Goal: Information Seeking & Learning: Learn about a topic

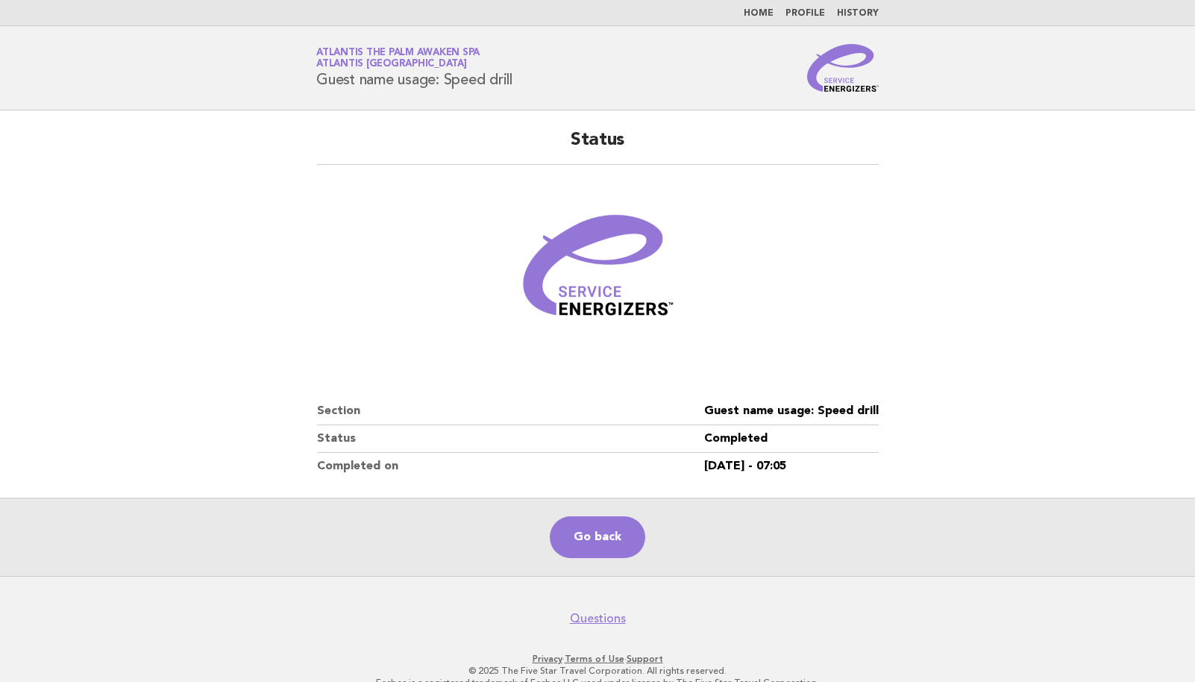
drag, startPoint x: 764, startPoint y: 10, endPoint x: 765, endPoint y: 76, distance: 65.6
click at [763, 10] on link "Home" at bounding box center [759, 13] width 30 height 9
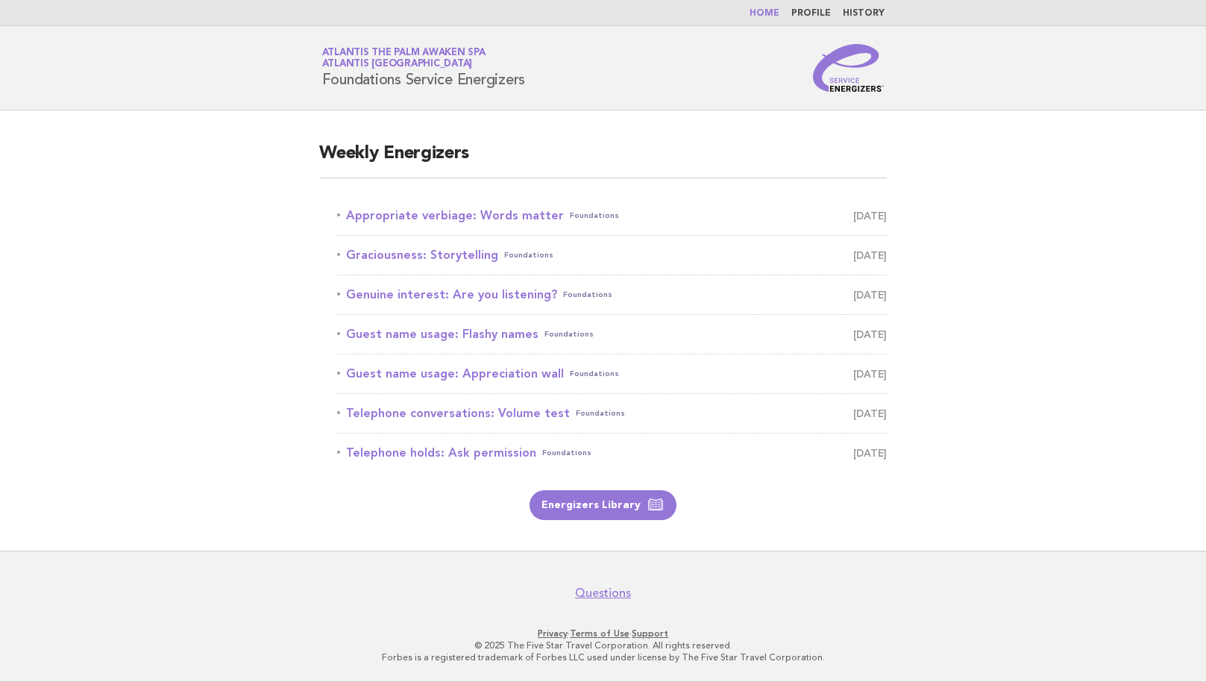
drag, startPoint x: 451, startPoint y: 216, endPoint x: 518, endPoint y: 236, distance: 69.4
click at [451, 216] on link "Appropriate verbiage: Words matter Foundations [DATE]" at bounding box center [612, 215] width 550 height 21
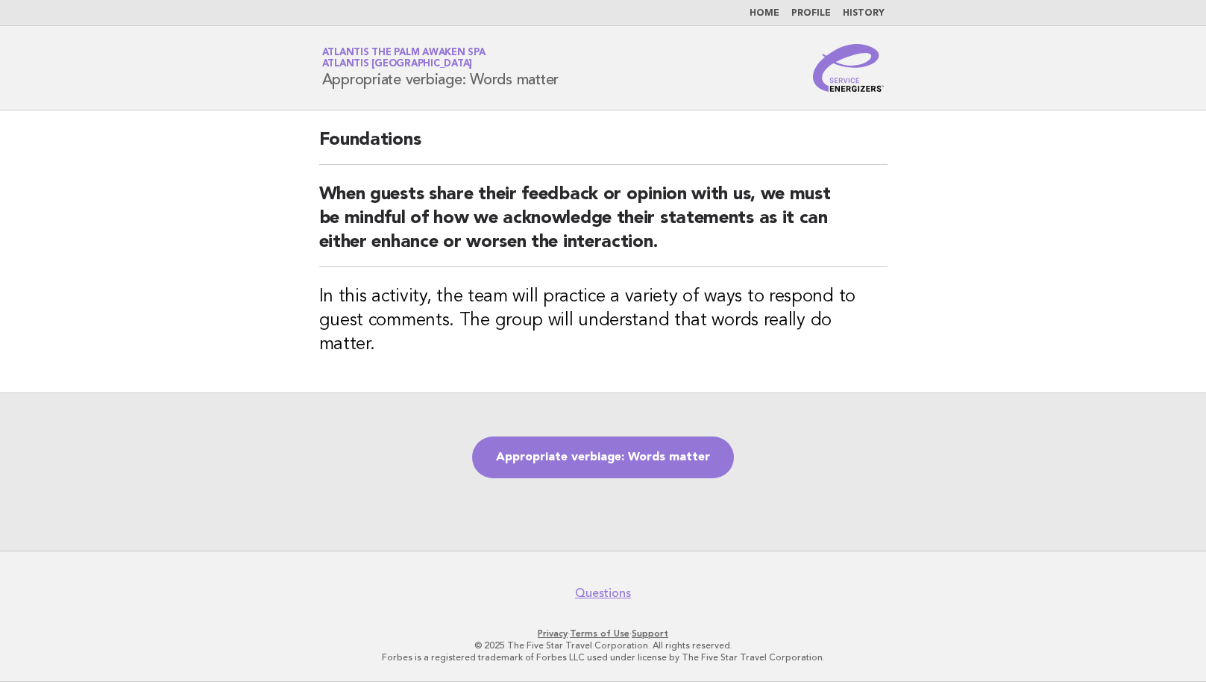
drag, startPoint x: 574, startPoint y: 80, endPoint x: 319, endPoint y: 90, distance: 255.3
click at [319, 90] on div "Service Energizers Atlantis The Palm Awaken Spa Atlantis Dubai Appropriate verb…" at bounding box center [603, 68] width 604 height 48
copy h1 "Appropriate verbiage: Words matter"
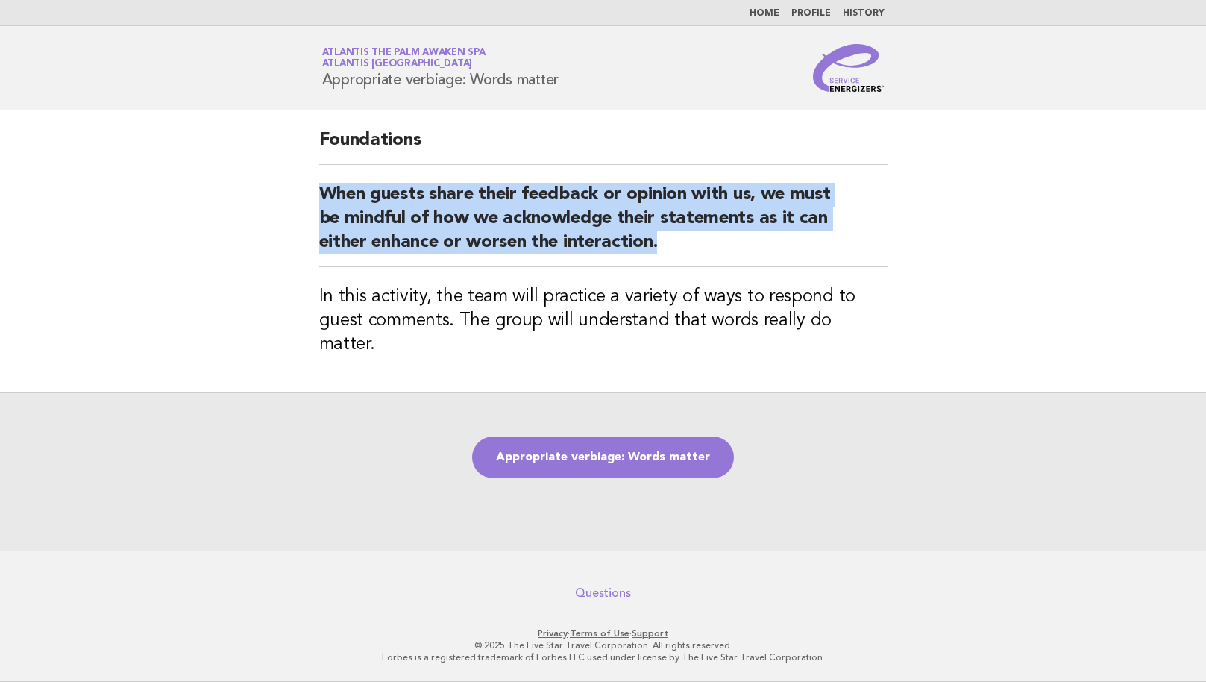
drag, startPoint x: 674, startPoint y: 242, endPoint x: 316, endPoint y: 192, distance: 361.3
click at [316, 192] on div "Foundations When guests share their feedback or opinion with us, we must be min…" at bounding box center [603, 251] width 604 height 282
copy h2 "When guests share their feedback or opinion with us, we must be mindful of how …"
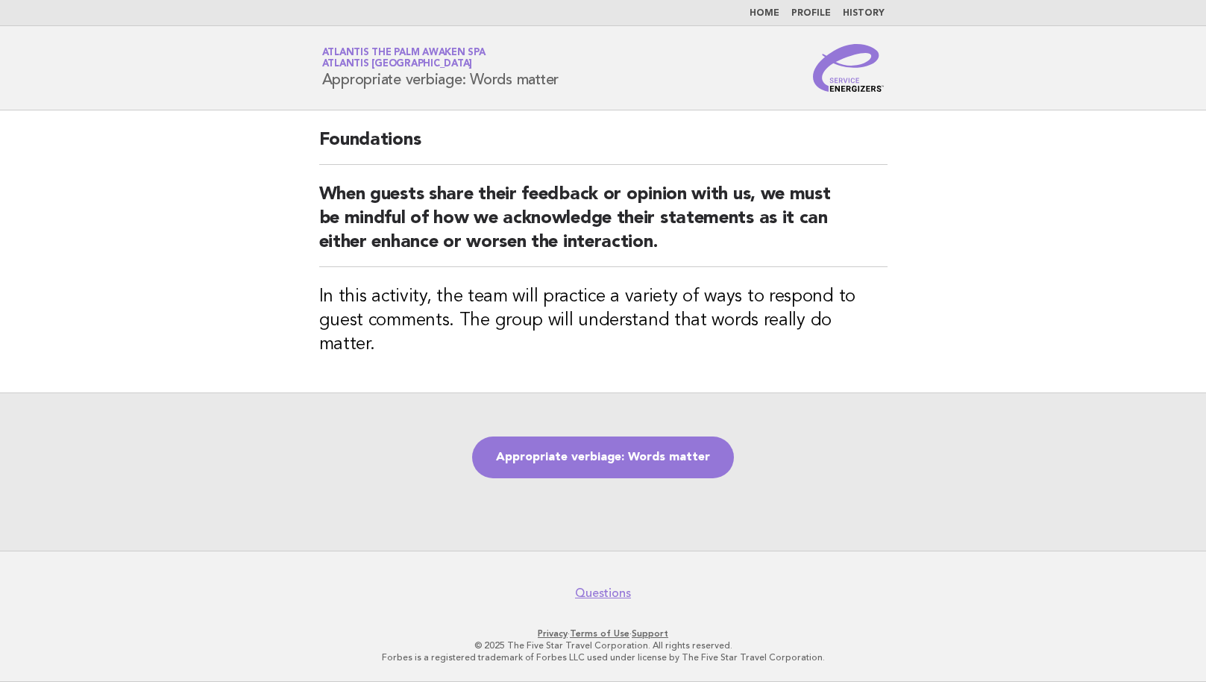
click at [968, 328] on main "Foundations When guests share their feedback or opinion with us, we must be min…" at bounding box center [603, 330] width 1206 height 440
click at [616, 462] on link "Appropriate verbiage: Words matter" at bounding box center [603, 457] width 262 height 42
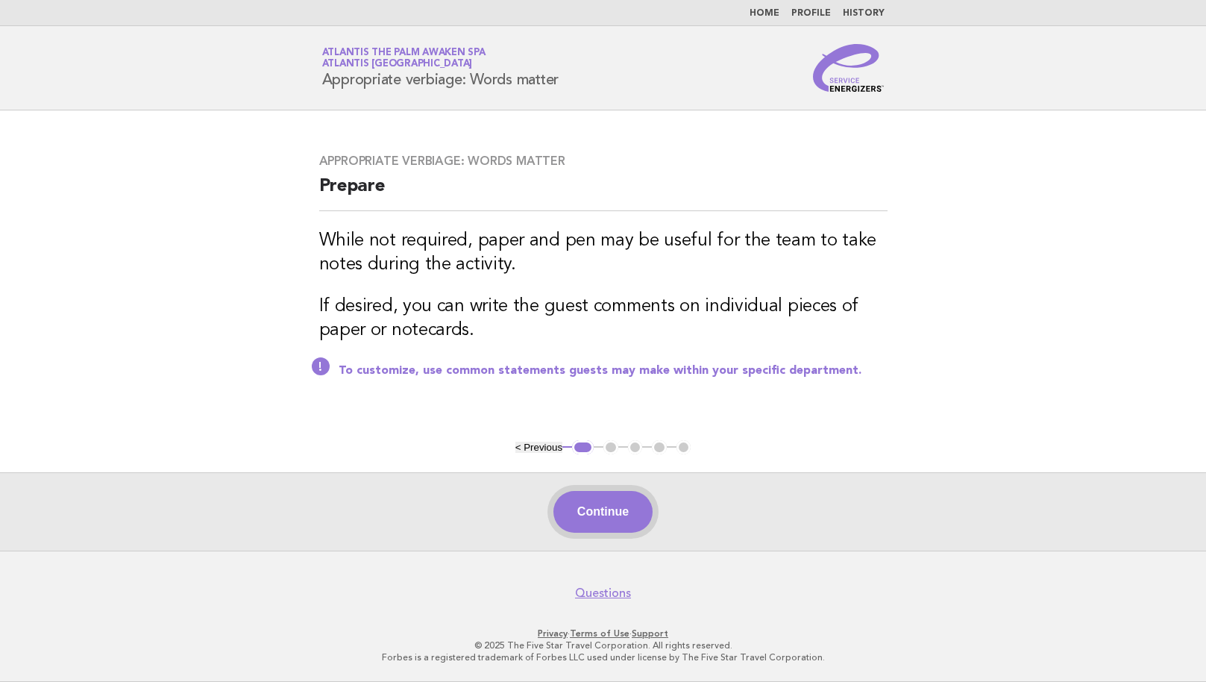
click at [626, 512] on button "Continue" at bounding box center [602, 512] width 99 height 42
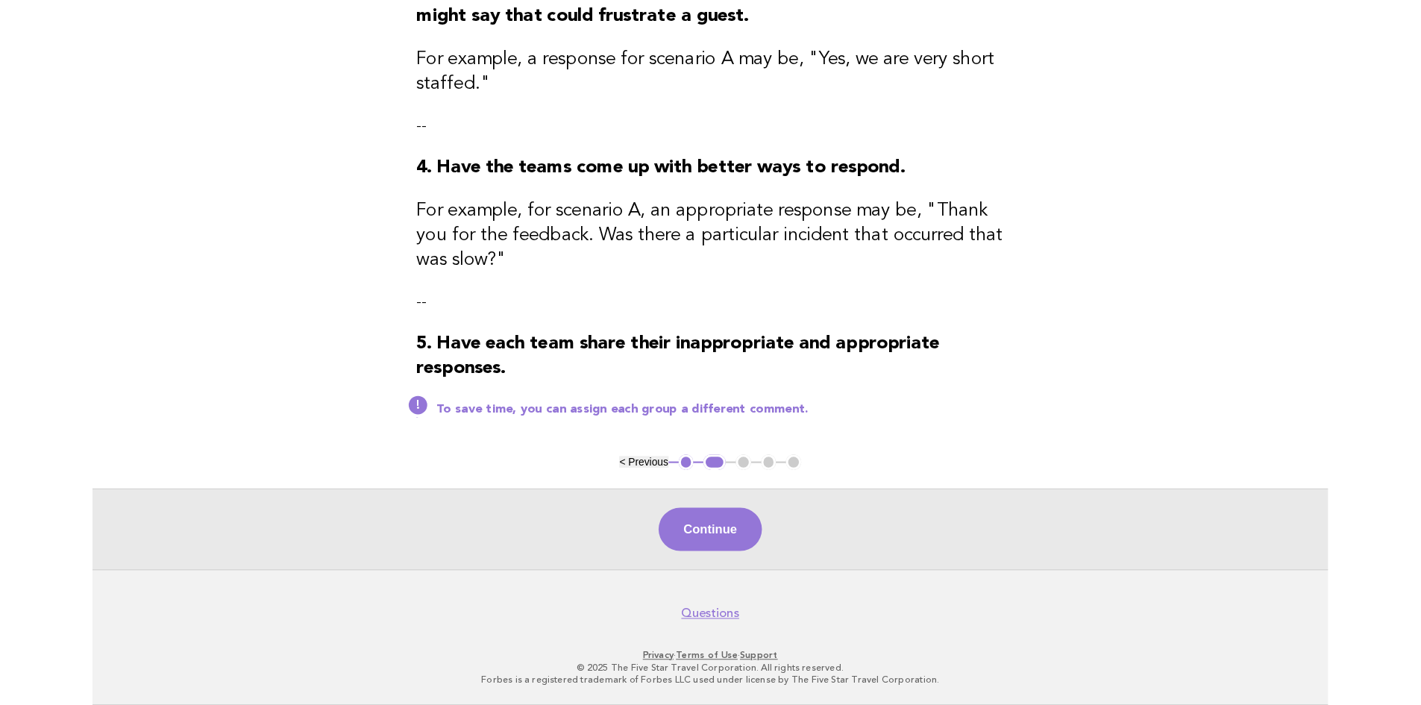
scroll to position [488, 0]
